Goal: Find specific page/section: Find specific page/section

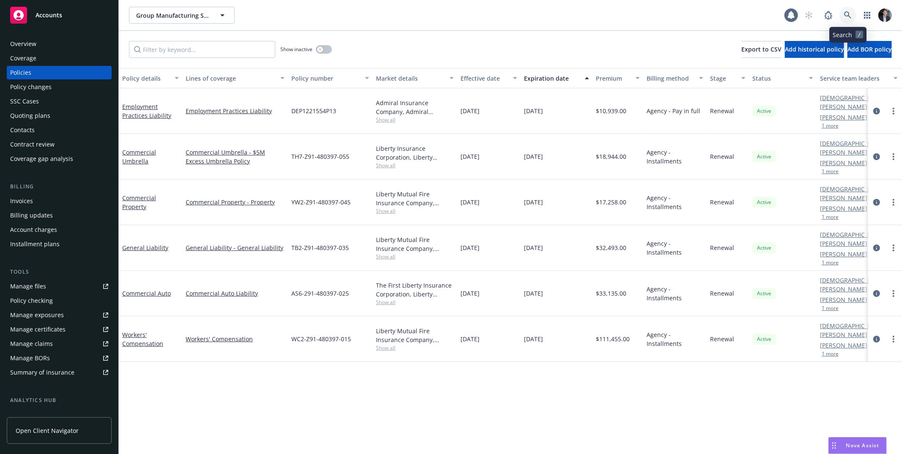
click at [848, 14] on icon at bounding box center [848, 15] width 8 height 8
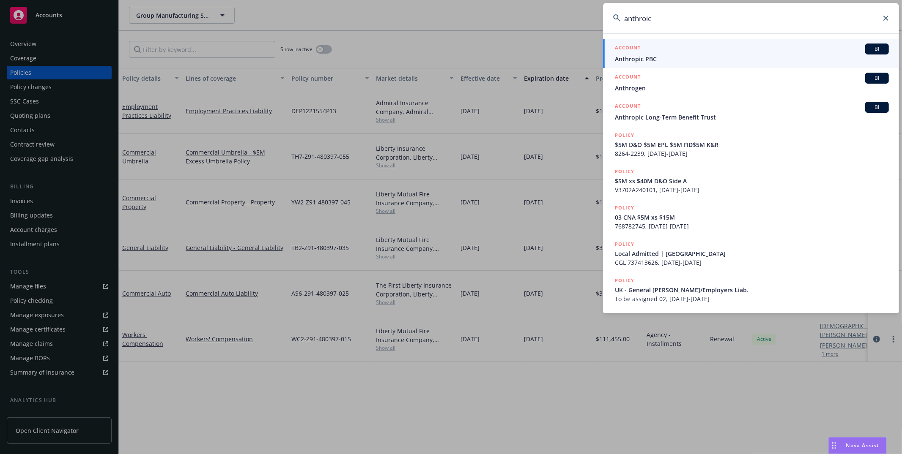
type input "anthroic"
click at [727, 46] on div "ACCOUNT BI" at bounding box center [752, 49] width 274 height 11
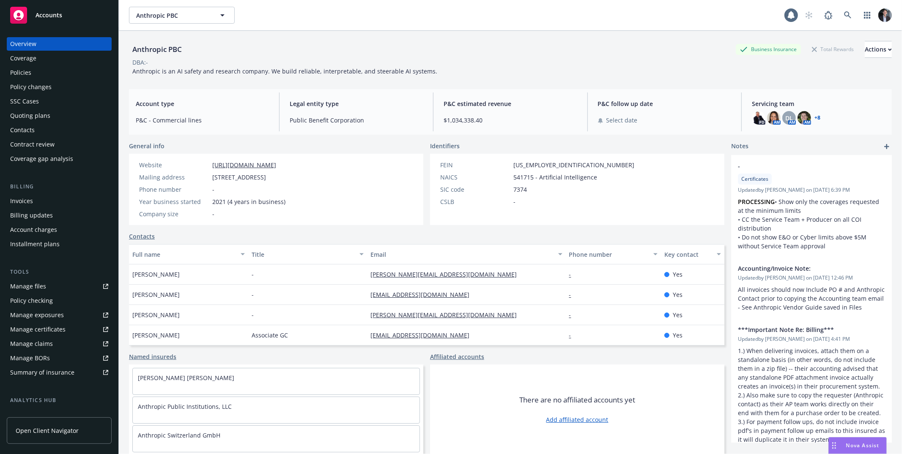
click at [57, 69] on div "Policies" at bounding box center [59, 73] width 98 height 14
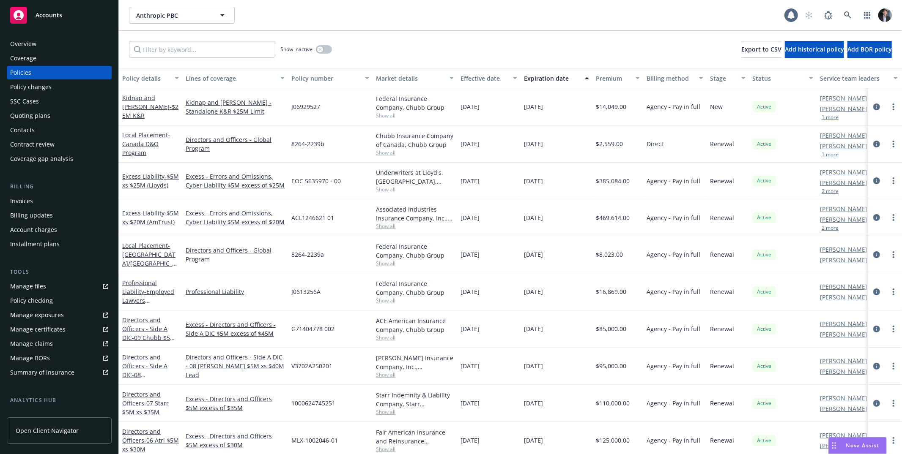
click at [210, 84] on button "Lines of coverage" at bounding box center [235, 78] width 106 height 20
click at [212, 82] on div "Lines of coverage" at bounding box center [231, 78] width 90 height 9
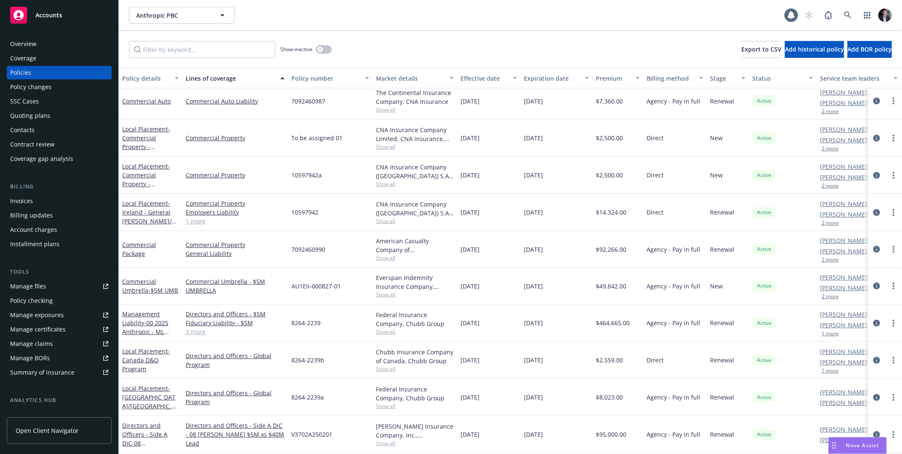
scroll to position [46, 0]
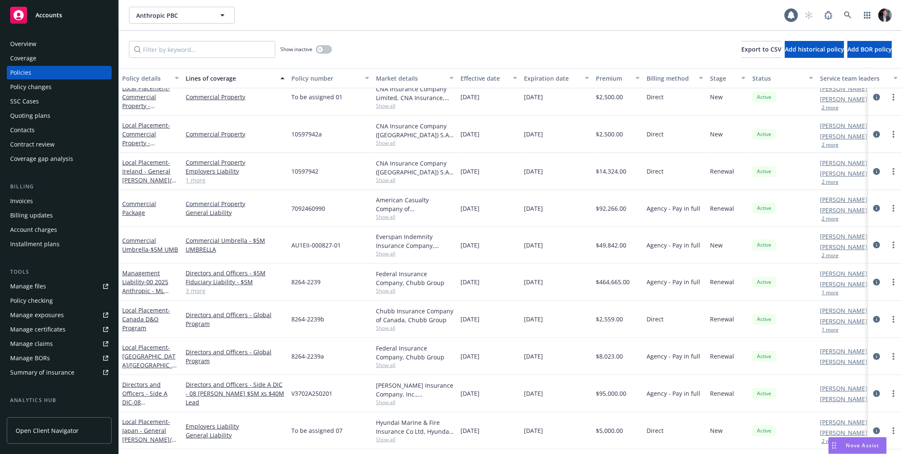
click at [202, 183] on link "1 more" at bounding box center [235, 180] width 99 height 9
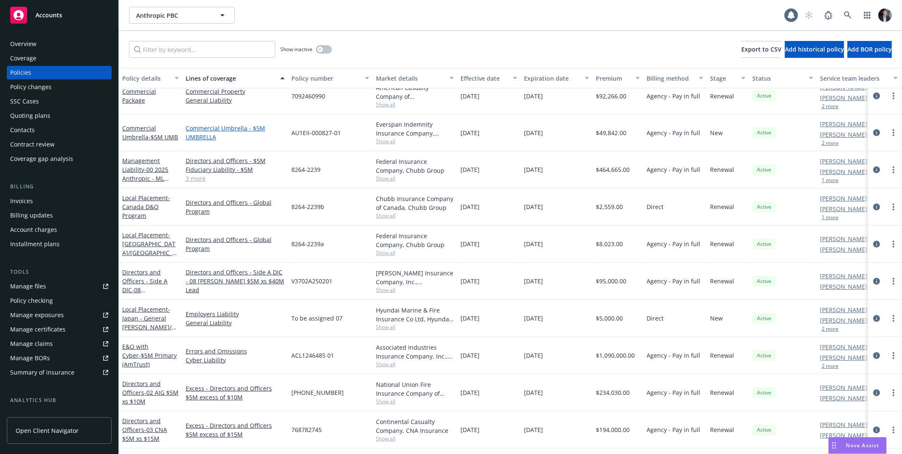
scroll to position [183, 0]
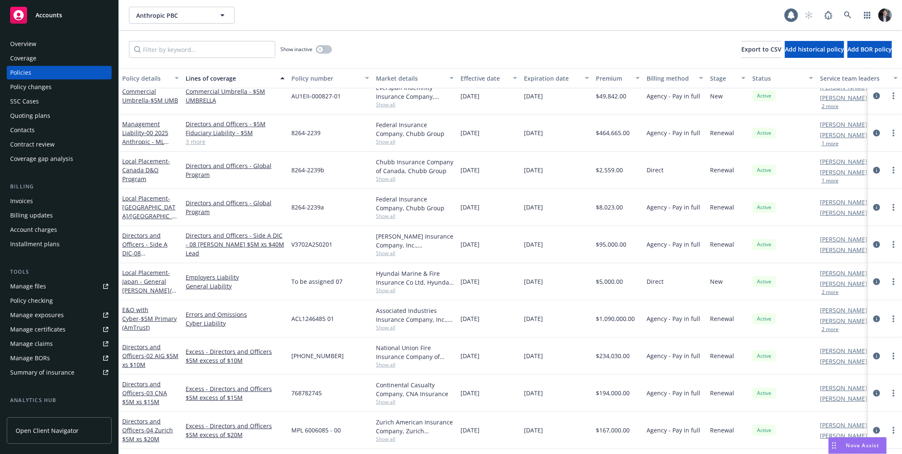
click at [202, 144] on link "3 more" at bounding box center [235, 141] width 99 height 9
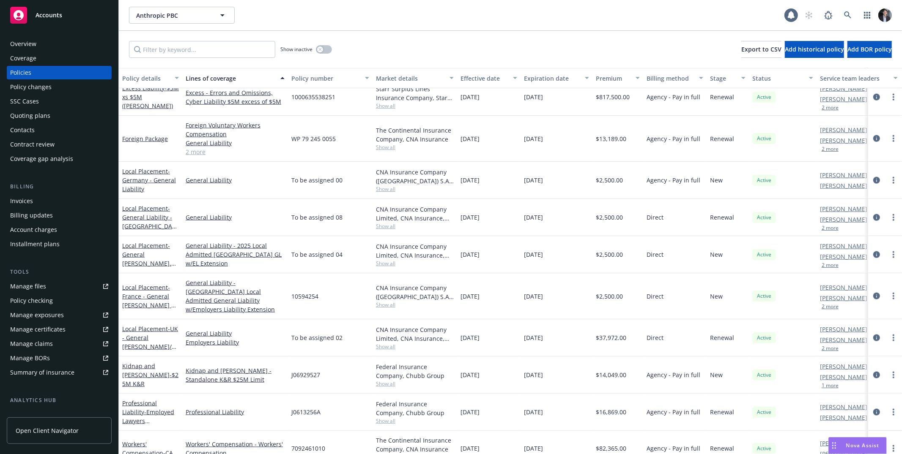
scroll to position [1003, 0]
